Goal: Use online tool/utility: Use online tool/utility

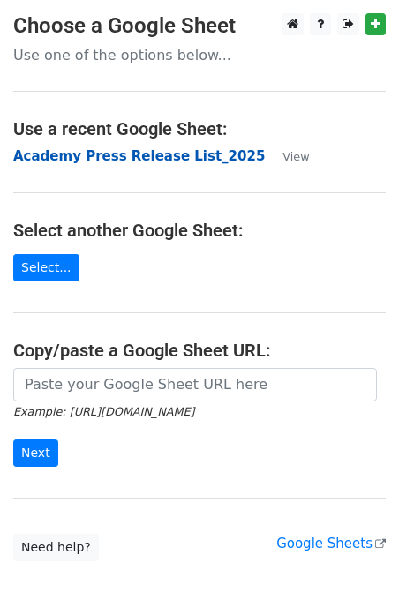
click at [96, 159] on strong "Academy Press Release List_2025" at bounding box center [139, 156] width 252 height 16
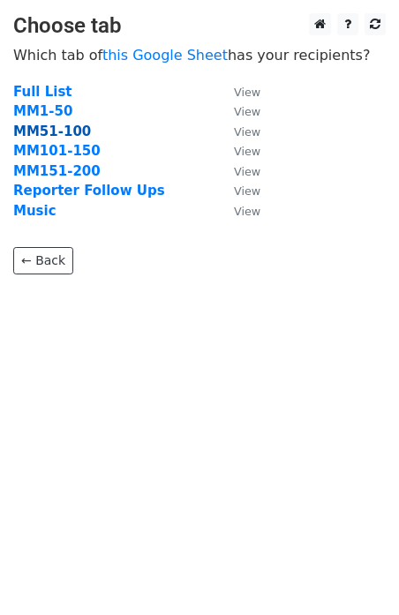
click at [63, 132] on strong "MM51-100" at bounding box center [52, 132] width 78 height 16
